Goal: Task Accomplishment & Management: Manage account settings

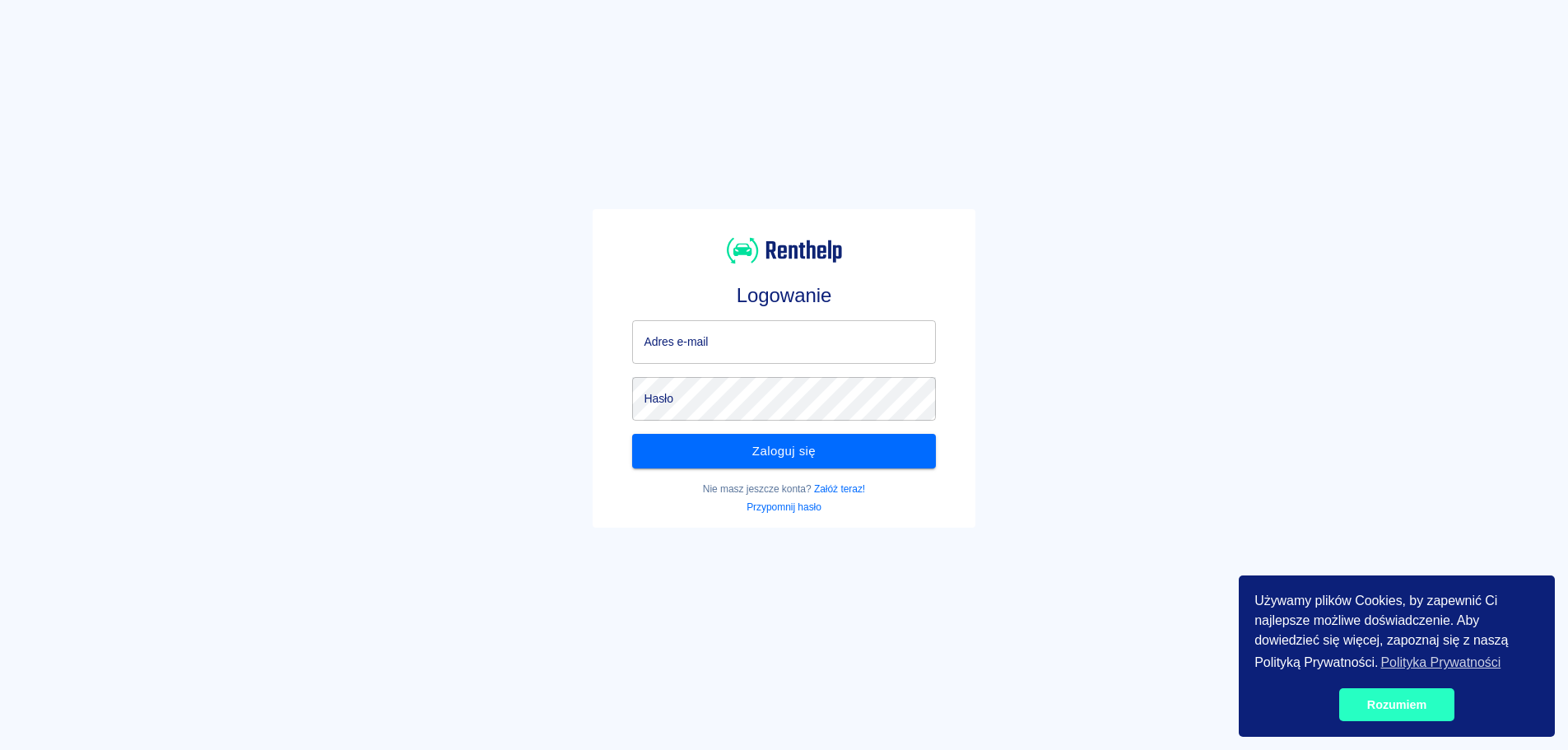
type input "[EMAIL_ADDRESS][DOMAIN_NAME]"
click at [1424, 713] on link "Rozumiem" at bounding box center [1397, 704] width 115 height 33
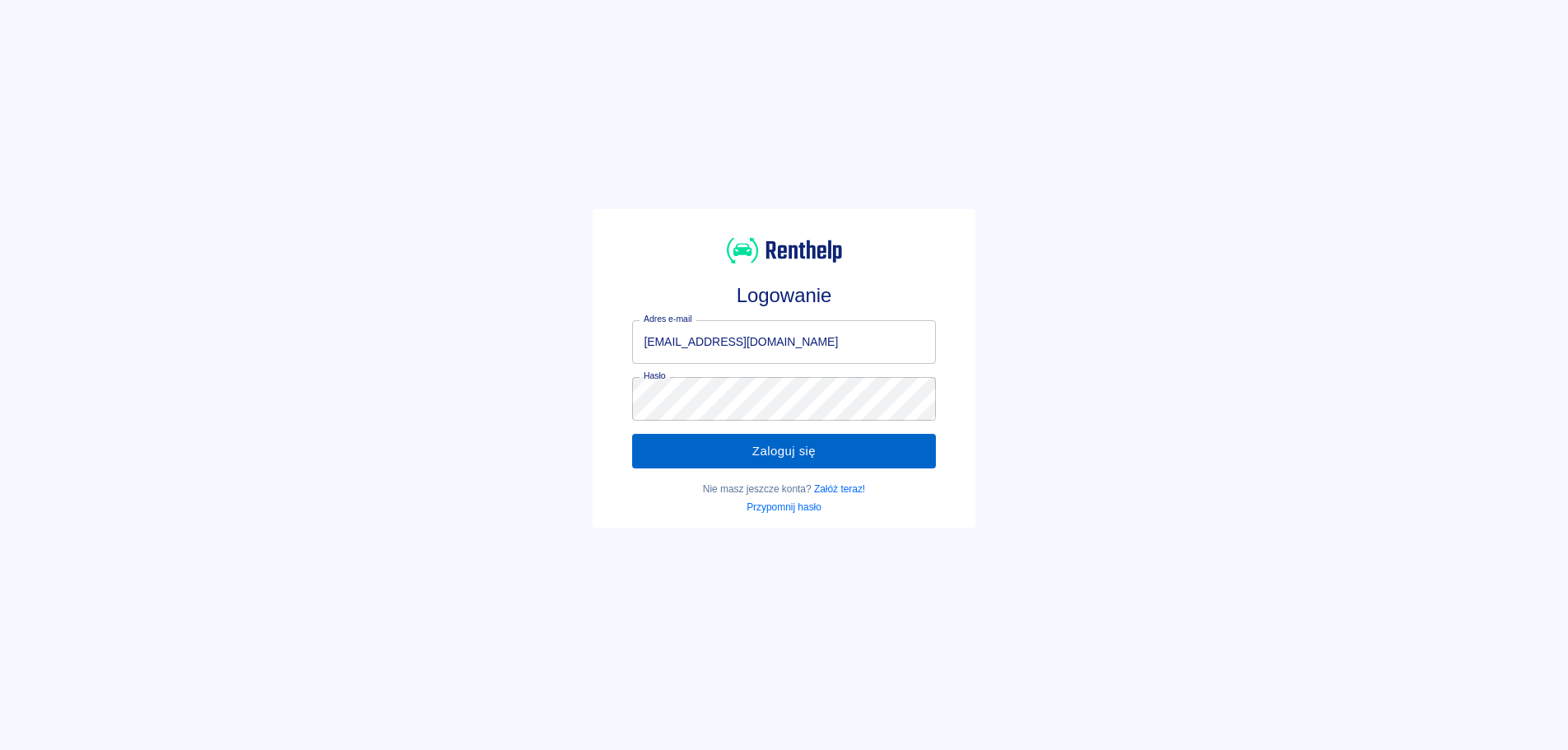
click at [895, 453] on button "Zaloguj się" at bounding box center [784, 451] width 303 height 34
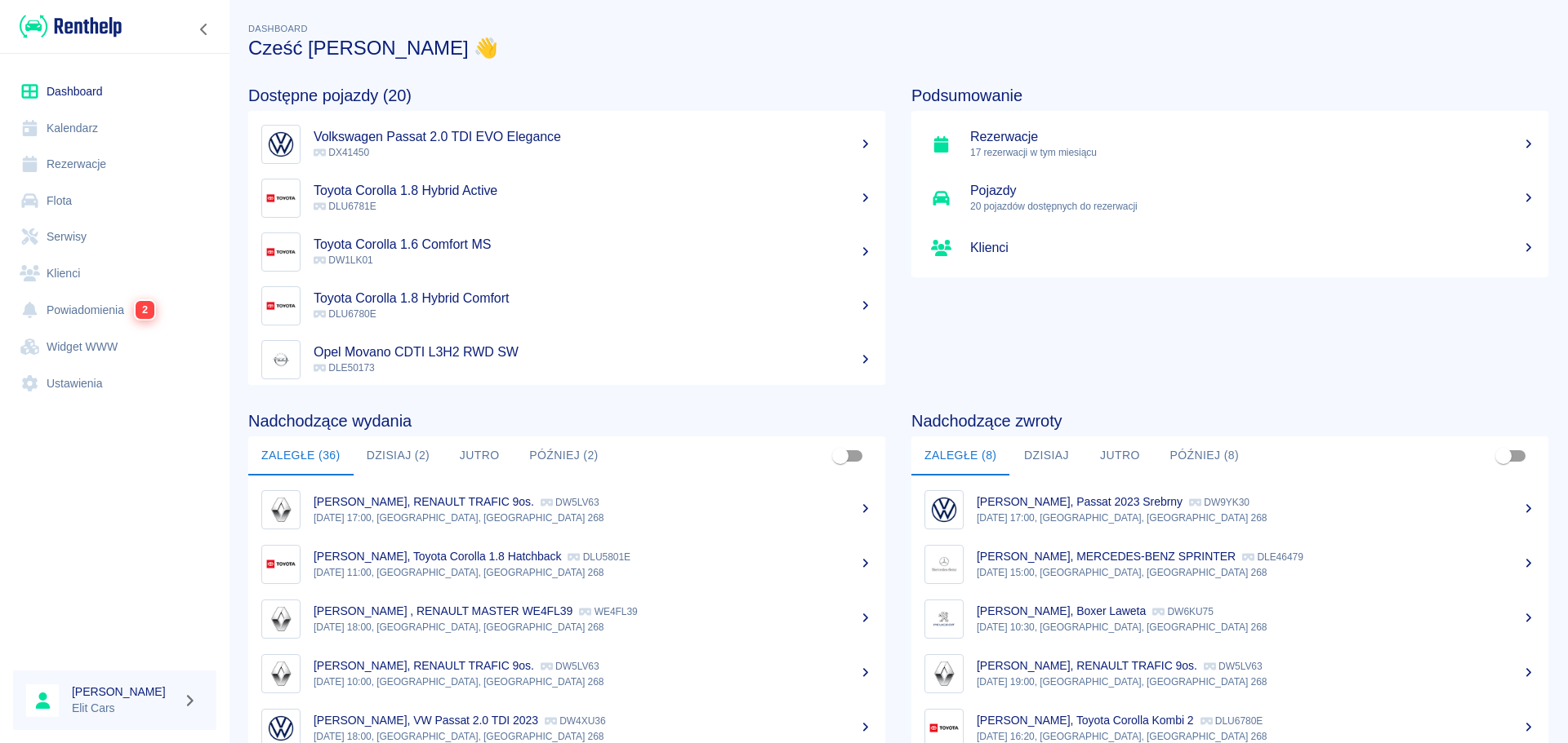
click at [59, 160] on link "Rezerwacje" at bounding box center [114, 165] width 204 height 37
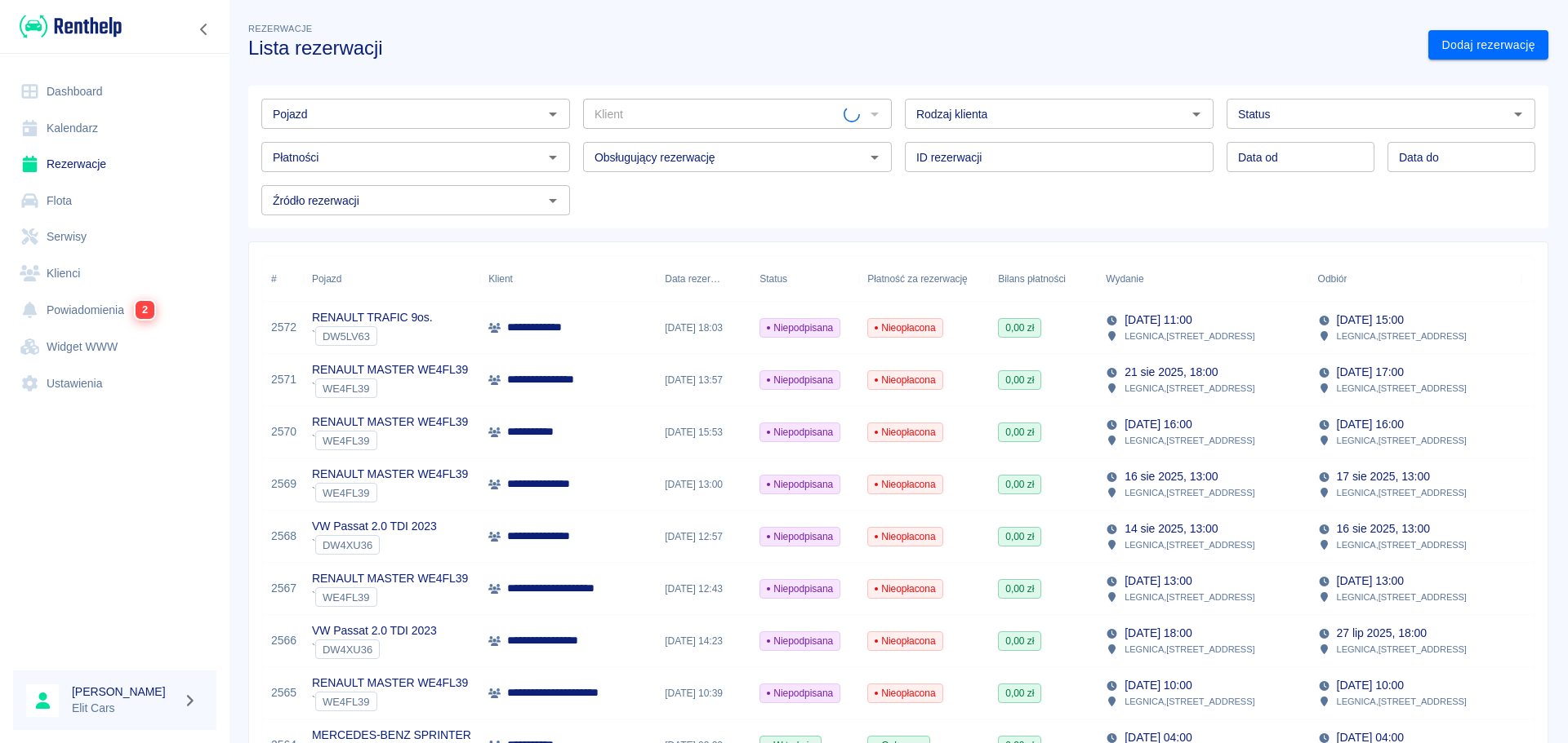
click at [298, 113] on input "Pojazd" at bounding box center [402, 114] width 272 height 20
click at [320, 150] on li "RENAULT MASTER WE4FL39 - WE4FL39" at bounding box center [414, 148] width 305 height 27
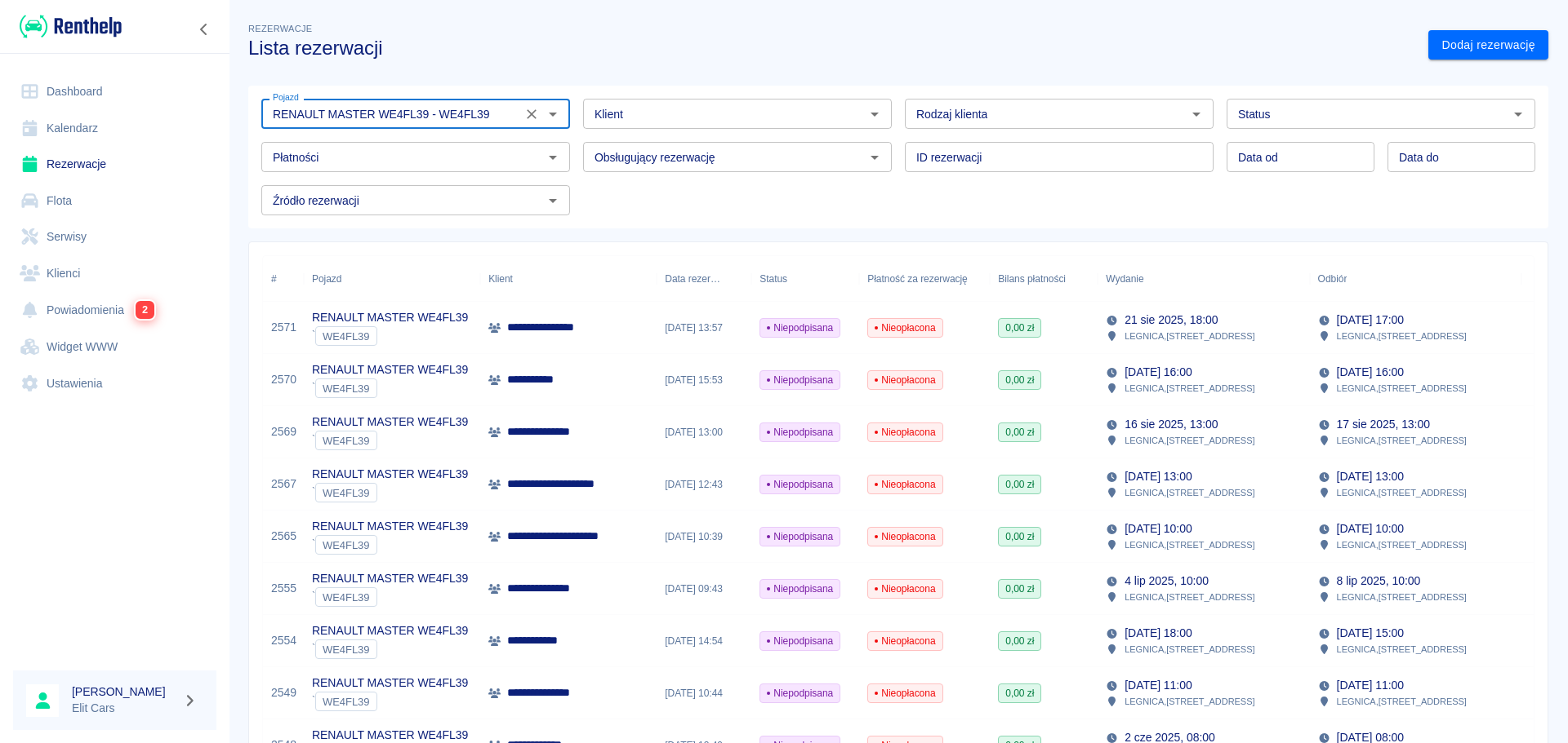
type input "RENAULT MASTER WE4FL39 - WE4FL39"
type input "DD.MM.YYYY"
click at [1241, 164] on input "DD.MM.YYYY" at bounding box center [1300, 157] width 147 height 30
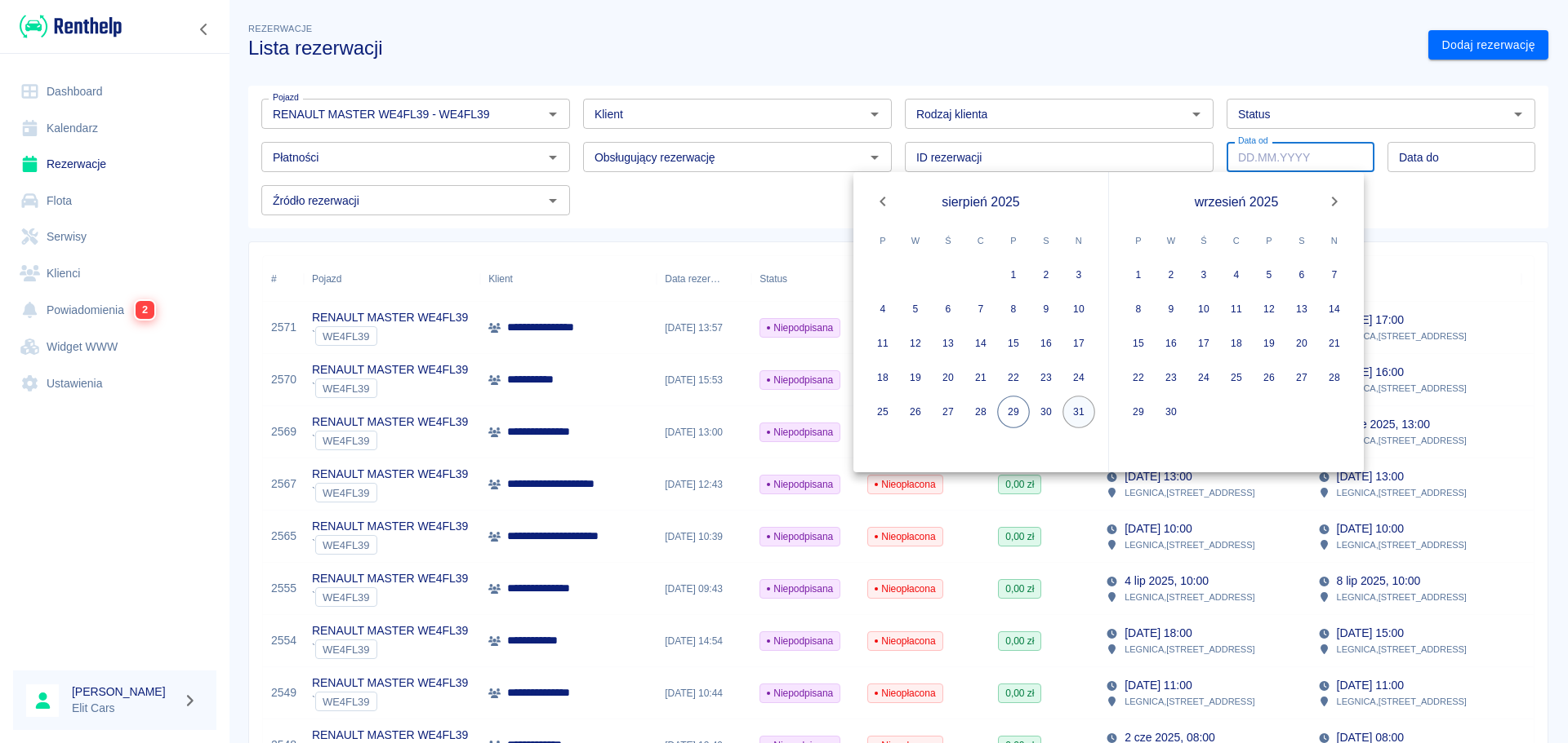
click at [1072, 404] on button "31" at bounding box center [1078, 412] width 32 height 32
type input "[DATE]"
type input "DD.MM.YYYY"
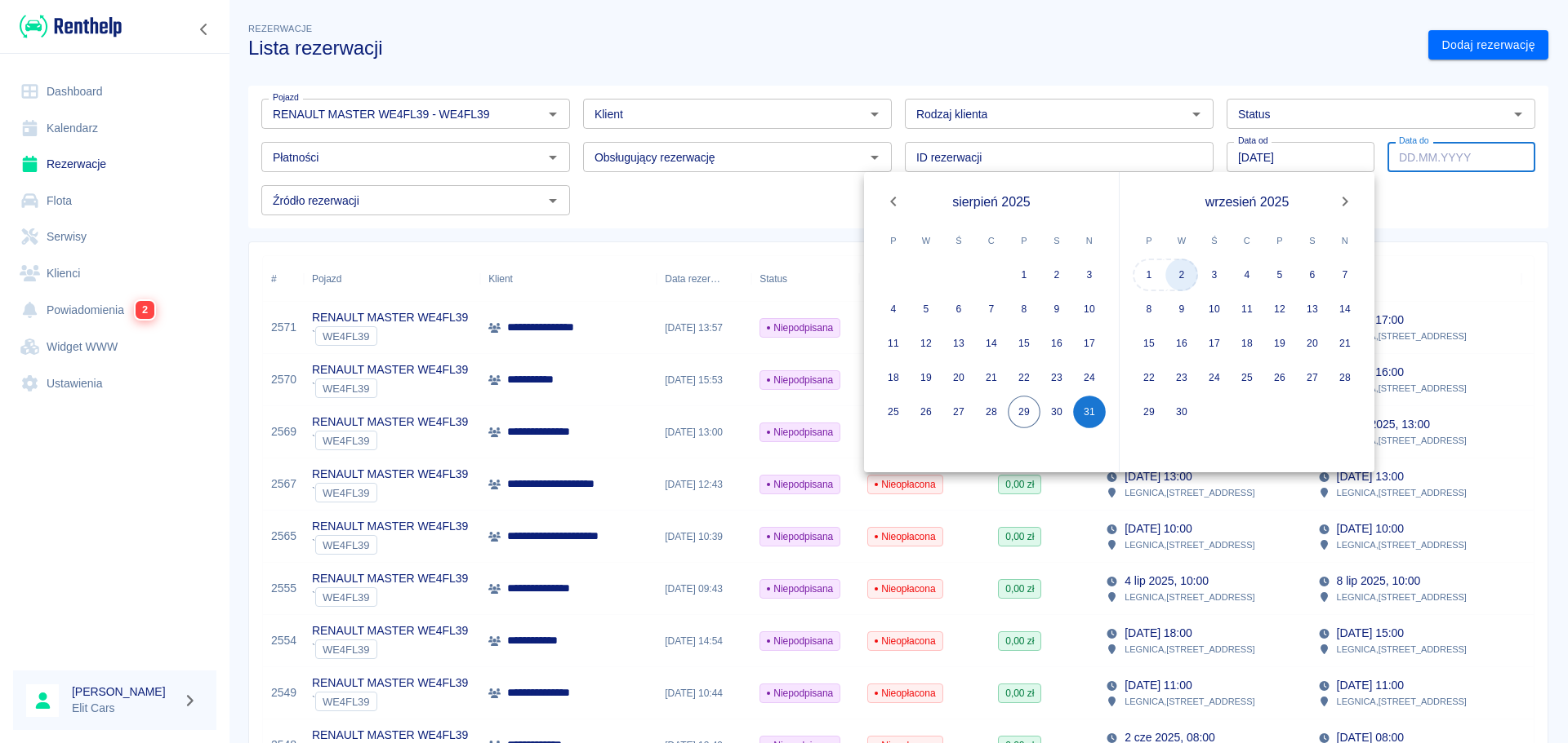
click at [1176, 274] on button "2" at bounding box center [1181, 274] width 32 height 32
type input "[DATE]"
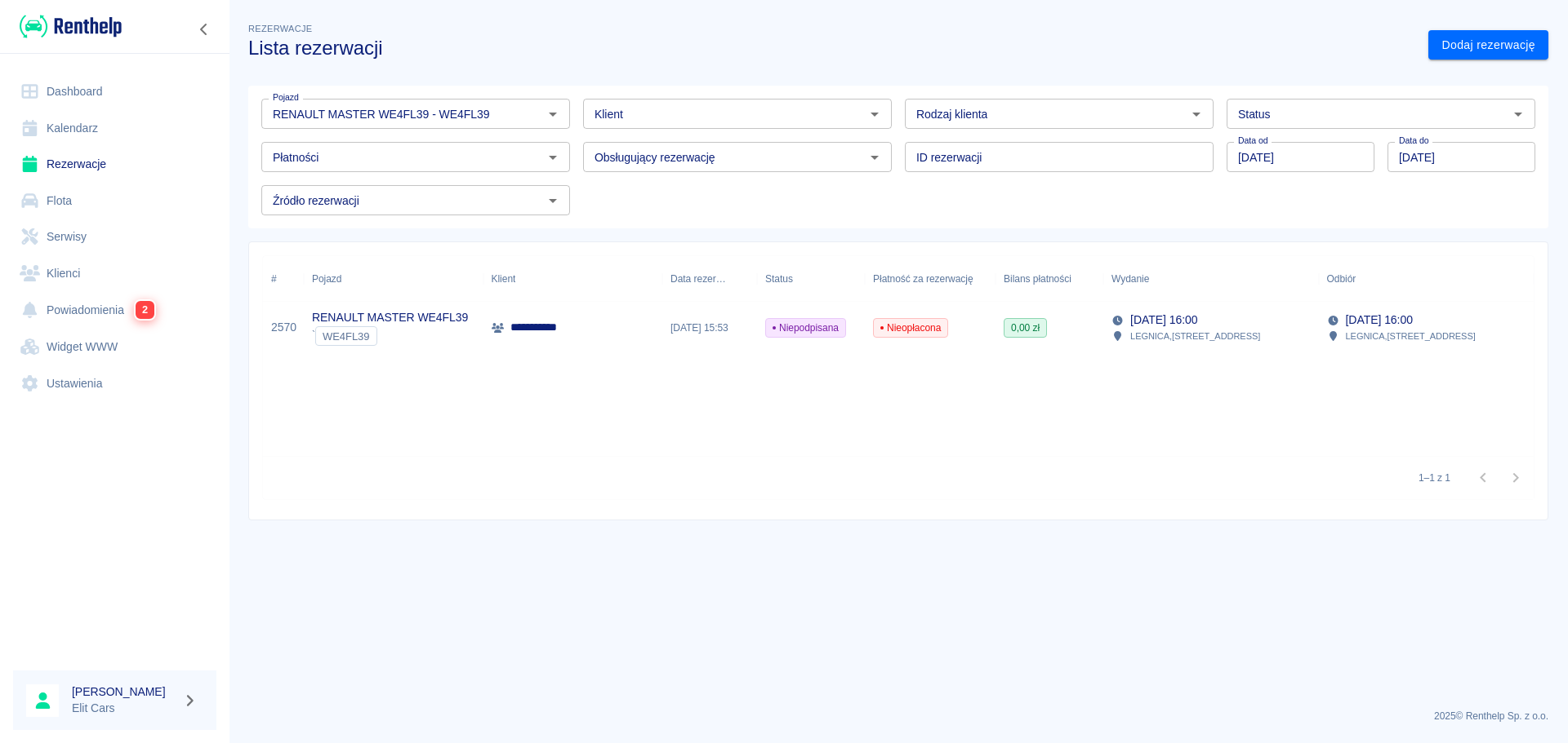
click at [936, 643] on main "**********" at bounding box center [897, 357] width 1339 height 677
